Goal: Use online tool/utility: Use online tool/utility

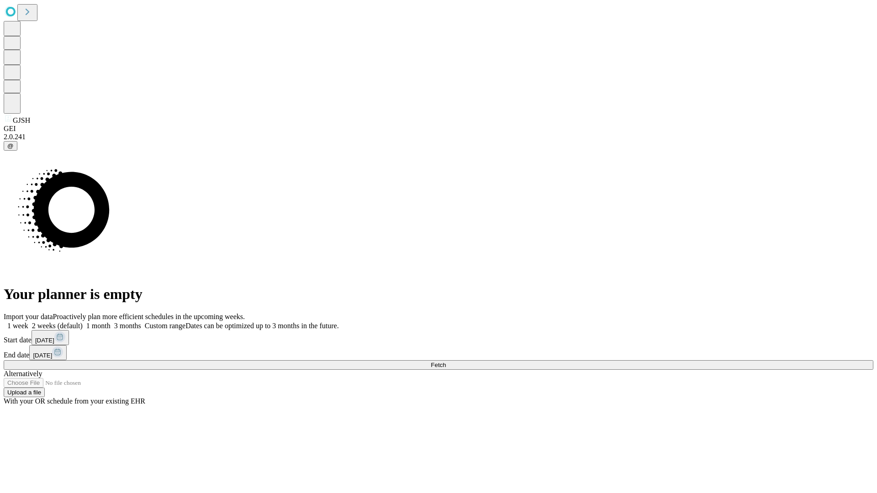
click at [446, 362] on span "Fetch" at bounding box center [438, 365] width 15 height 7
